Goal: Information Seeking & Learning: Learn about a topic

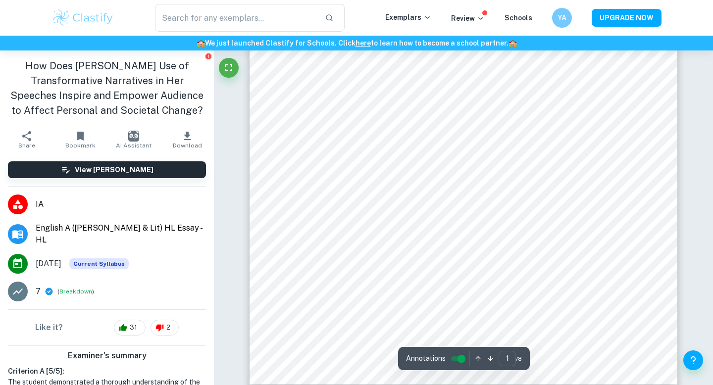
scroll to position [231, 0]
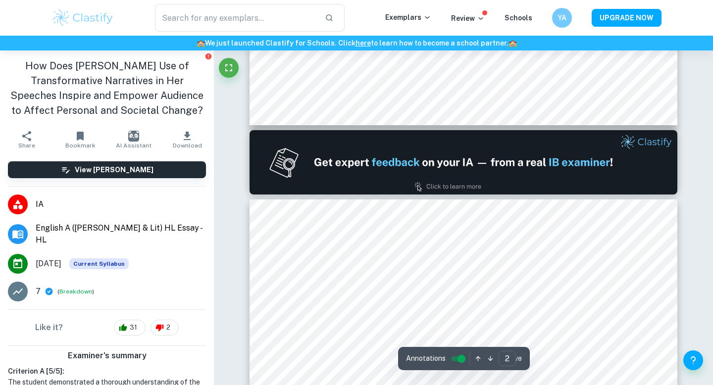
type input "1"
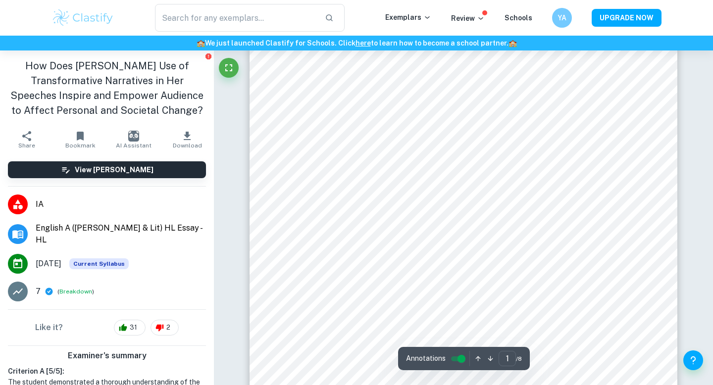
scroll to position [0, 0]
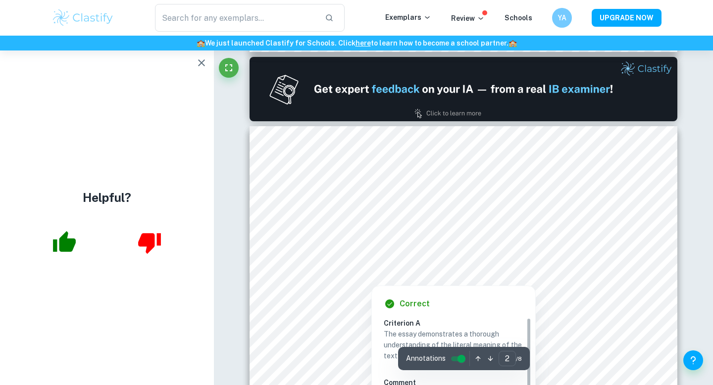
type input "1"
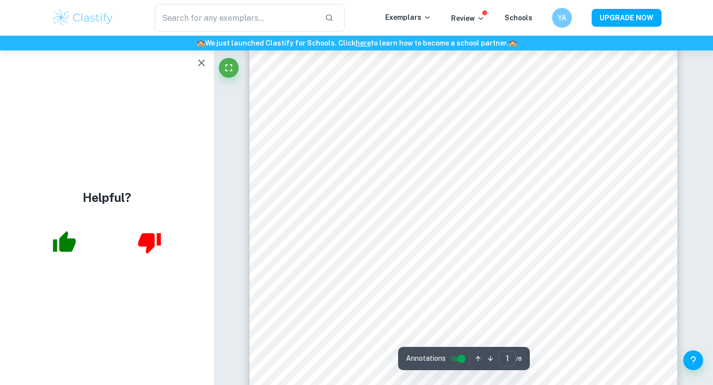
scroll to position [0, 0]
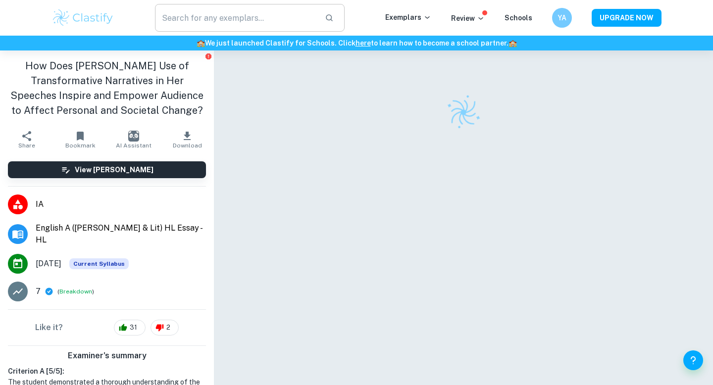
click at [202, 14] on input "text" at bounding box center [236, 18] width 162 height 28
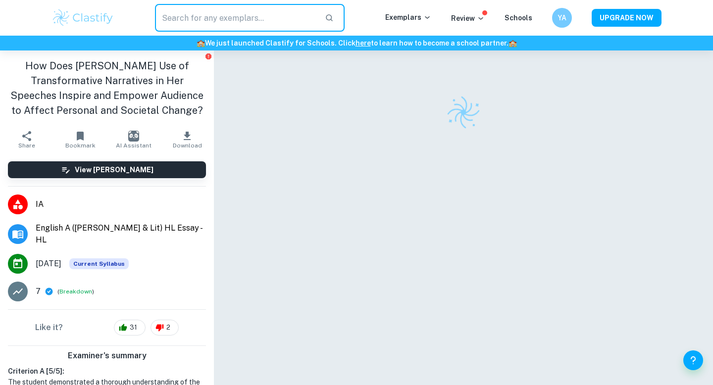
paste input "To what extent has the cosmetic giant ‘Dove’ been successful in transforming th…"
type input "To what extent has the cosmetic giant ‘Dove’ been successful in transforming th…"
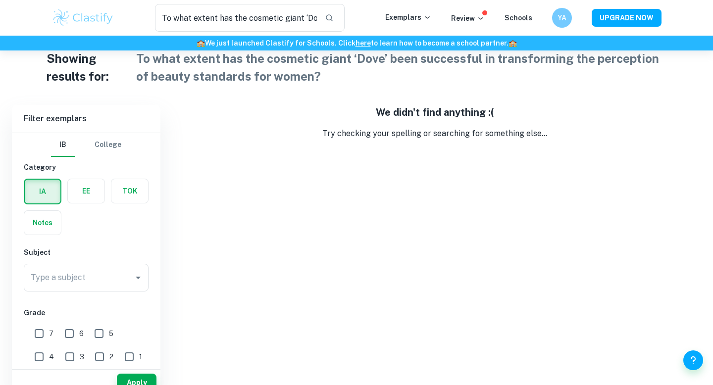
scroll to position [23, 0]
